Goal: Transaction & Acquisition: Purchase product/service

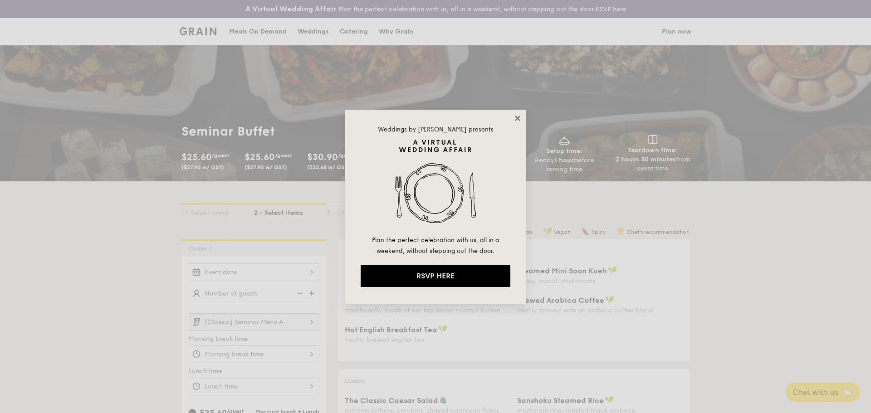
click at [519, 119] on icon at bounding box center [517, 118] width 5 height 5
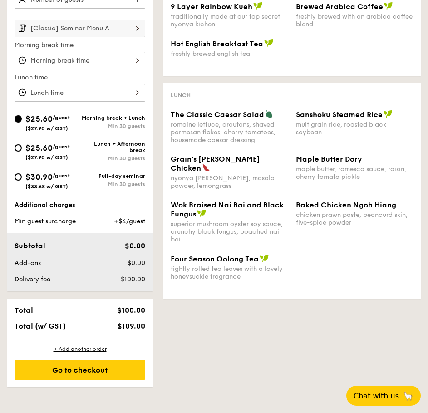
scroll to position [318, 0]
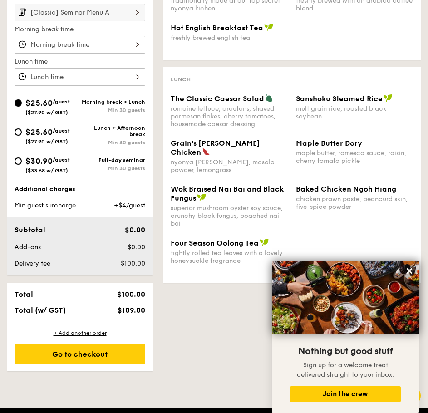
click at [225, 336] on div "1 - Select menu 2 - Select items 3 - Check out Order 1 [Classic] Seminar Menu A…" at bounding box center [214, 122] width 428 height 500
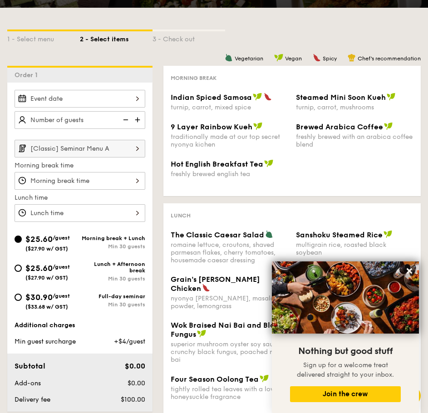
scroll to position [136, 0]
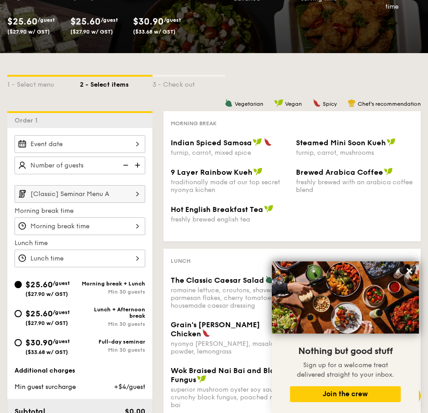
click at [118, 190] on input "[Classic] Seminar Menu A" at bounding box center [80, 194] width 131 height 18
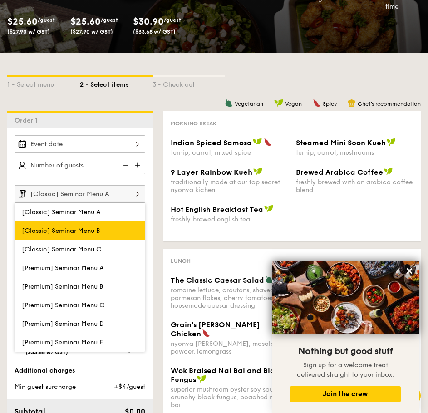
click at [93, 236] on label "[Classic] Seminar Menu B" at bounding box center [80, 230] width 131 height 19
click at [0, 0] on input "[Classic] Seminar Menu B" at bounding box center [0, 0] width 0 height 0
type input "[Classic] Seminar Menu B"
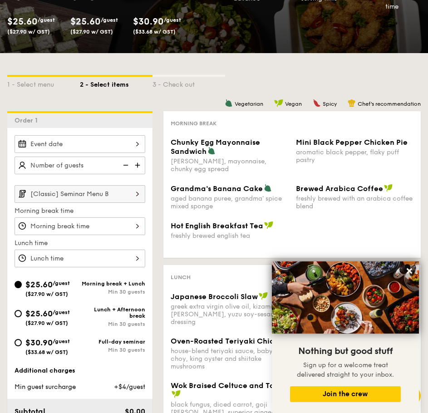
click at [138, 169] on img at bounding box center [139, 165] width 14 height 17
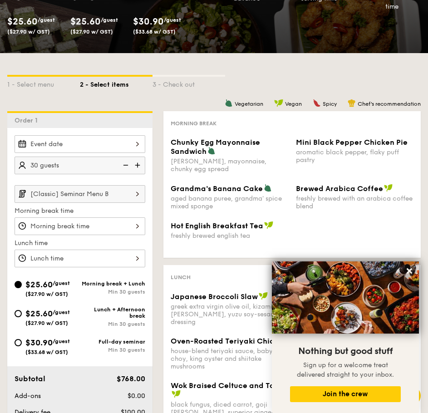
click at [138, 169] on img at bounding box center [139, 165] width 14 height 17
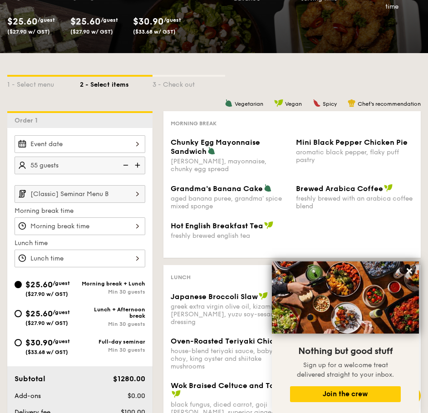
click at [138, 169] on img at bounding box center [139, 165] width 14 height 17
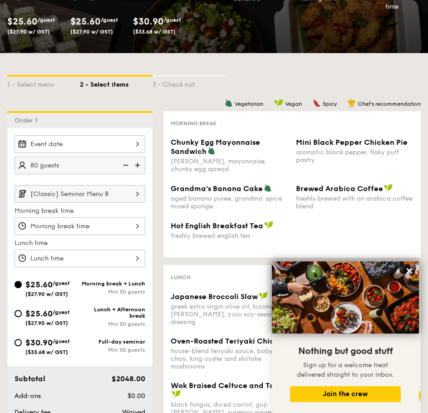
click at [138, 169] on img at bounding box center [139, 165] width 14 height 17
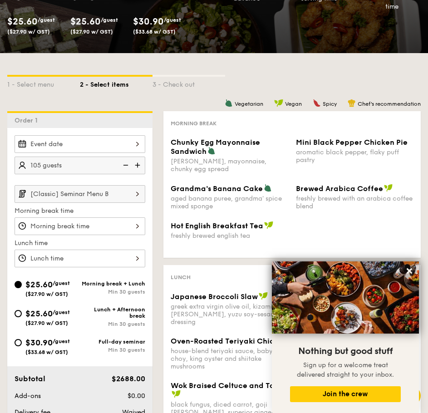
click at [126, 167] on img at bounding box center [125, 165] width 14 height 17
type input "100 guests"
click at [20, 341] on input "$30.90 /guest ($33.68 w/ GST) Full-day seminar Min 30 guests" at bounding box center [18, 342] width 7 height 7
radio input "true"
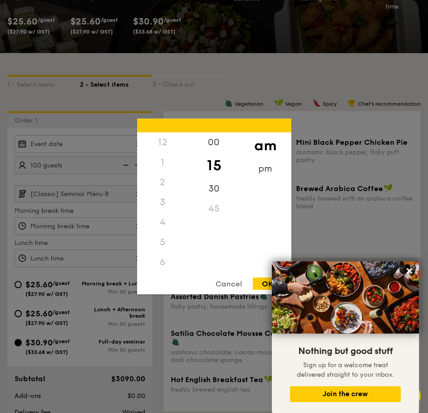
scroll to position [100, 0]
click at [135, 232] on div "12 1 2 3 4 5 6 7 8 9 10 11 00 15 30 45 am pm Cancel OK" at bounding box center [80, 226] width 131 height 18
click at [158, 222] on div "9" at bounding box center [162, 225] width 51 height 26
click at [214, 188] on div "30" at bounding box center [213, 192] width 51 height 26
click at [217, 165] on div "15" at bounding box center [213, 165] width 51 height 26
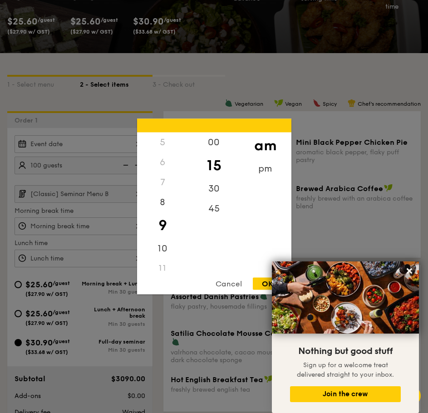
click at [273, 145] on div "am" at bounding box center [265, 146] width 51 height 26
click at [265, 284] on div "OK" at bounding box center [267, 284] width 29 height 12
type input "9:15AM"
click at [60, 260] on div "12 1 2 3 4 5 6 7 8 9 10 11 00 15 30 45 am pm Cancel OK" at bounding box center [80, 259] width 131 height 18
click at [166, 263] on div "11" at bounding box center [162, 258] width 51 height 26
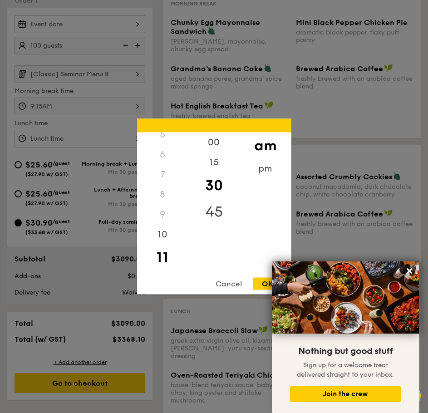
scroll to position [227, 0]
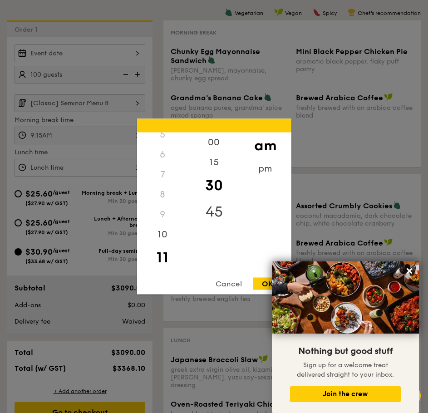
click at [213, 217] on div "45" at bounding box center [213, 212] width 51 height 26
click at [266, 168] on div "pm" at bounding box center [265, 172] width 51 height 26
click at [169, 147] on div "12" at bounding box center [162, 146] width 51 height 26
click at [213, 186] on div "30" at bounding box center [213, 185] width 51 height 26
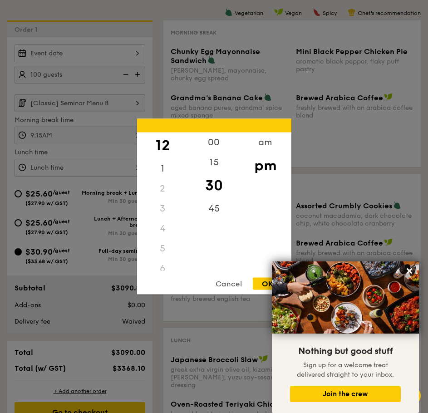
click at [270, 286] on div "OK" at bounding box center [267, 284] width 29 height 12
type input "12:30PM"
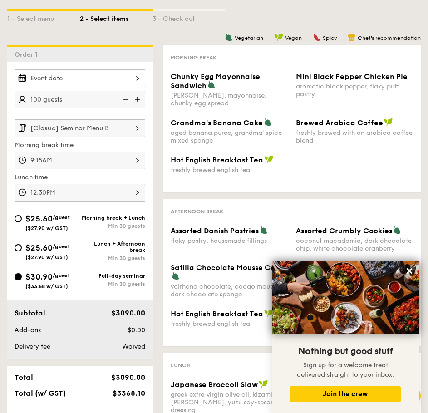
scroll to position [182, 0]
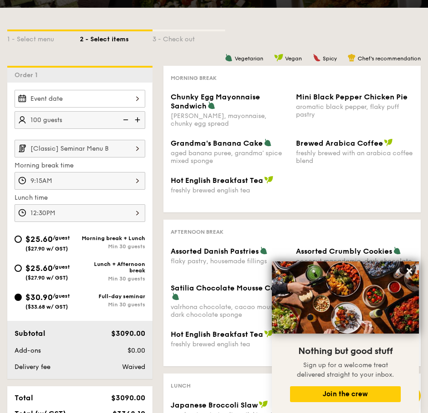
click at [140, 122] on img at bounding box center [139, 119] width 14 height 17
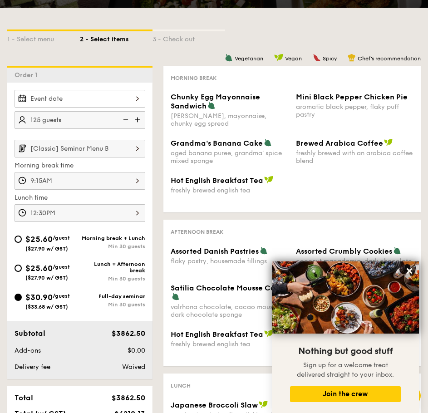
click at [140, 122] on img at bounding box center [139, 119] width 14 height 17
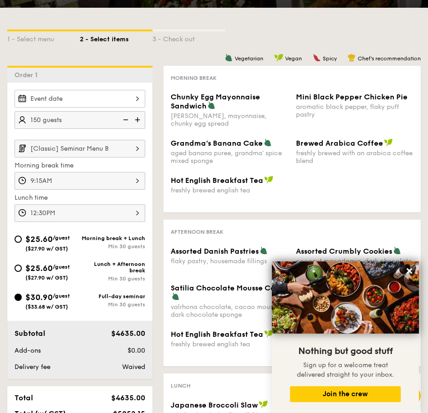
click at [140, 122] on img at bounding box center [139, 119] width 14 height 17
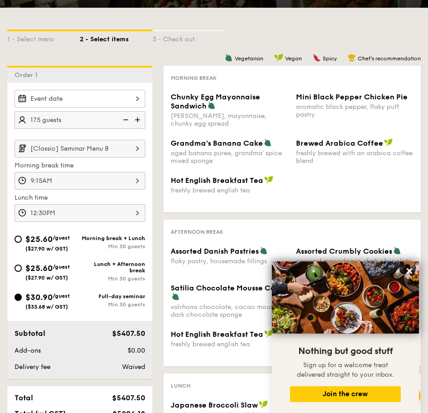
click at [140, 122] on img at bounding box center [139, 119] width 14 height 17
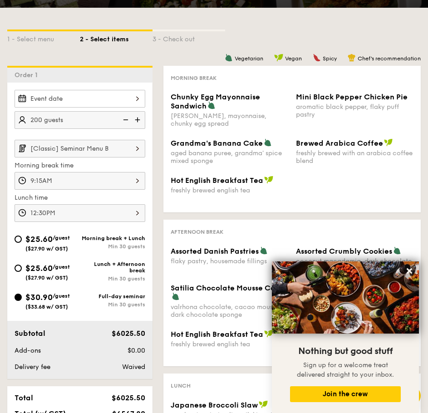
click at [140, 122] on img at bounding box center [139, 119] width 14 height 17
click at [126, 122] on img at bounding box center [125, 119] width 14 height 17
type input "200 guests"
click at [143, 194] on label "Lunch time" at bounding box center [80, 197] width 131 height 9
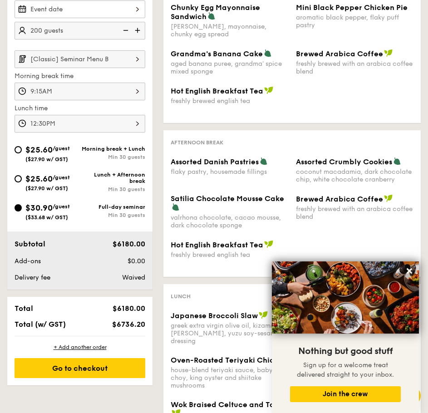
scroll to position [272, 0]
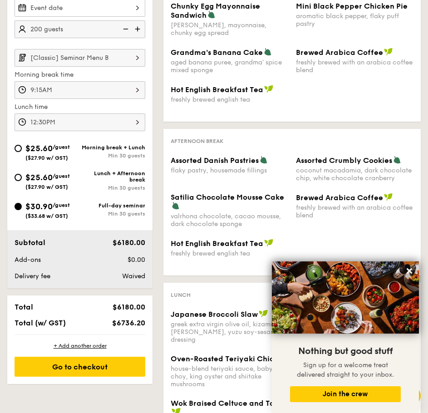
click at [101, 302] on div "Total $6180.00 Total (w/ GST) $6736.20" at bounding box center [79, 314] width 145 height 39
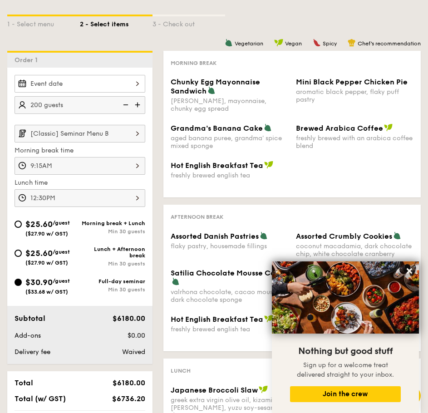
scroll to position [182, 0]
